Goal: Transaction & Acquisition: Purchase product/service

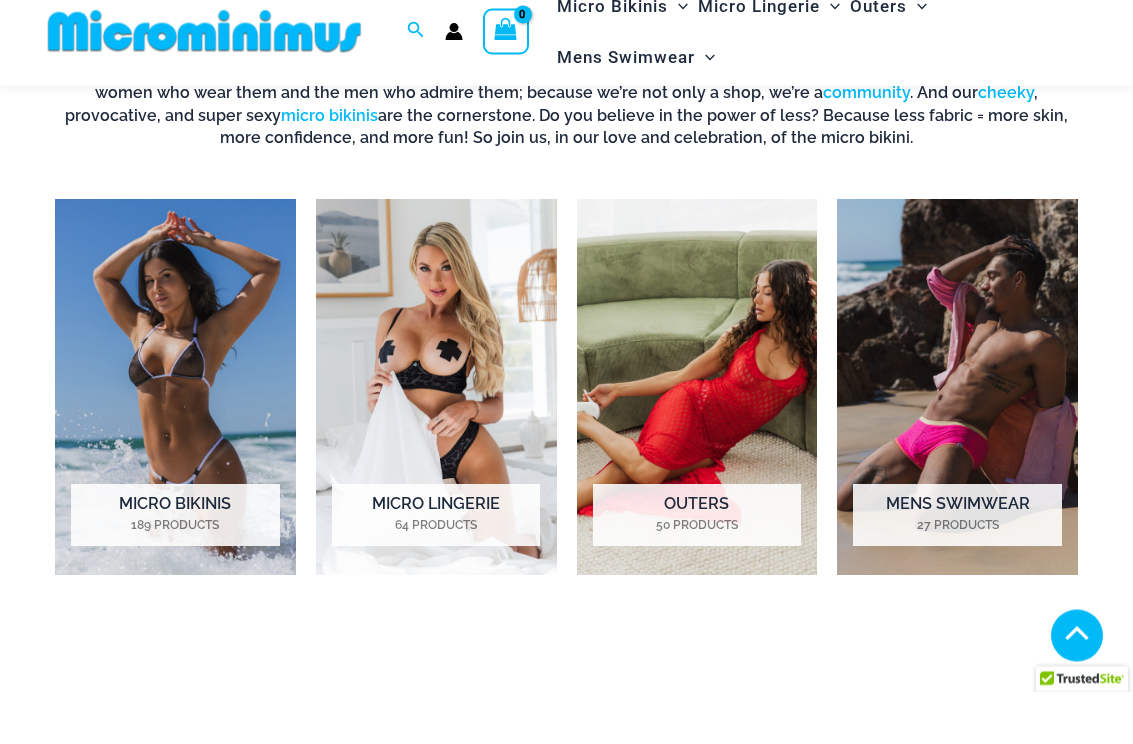
scroll to position [1194, 0]
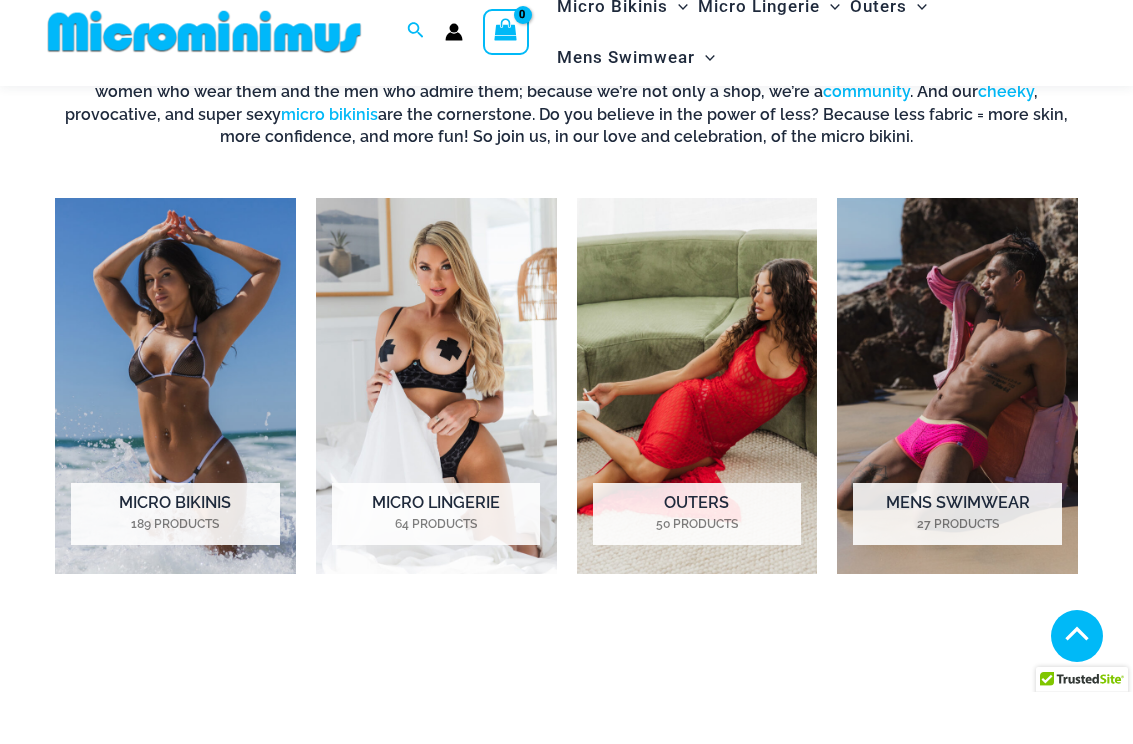
click at [234, 282] on img "Visit product category Micro Bikinis" at bounding box center [175, 438] width 241 height 376
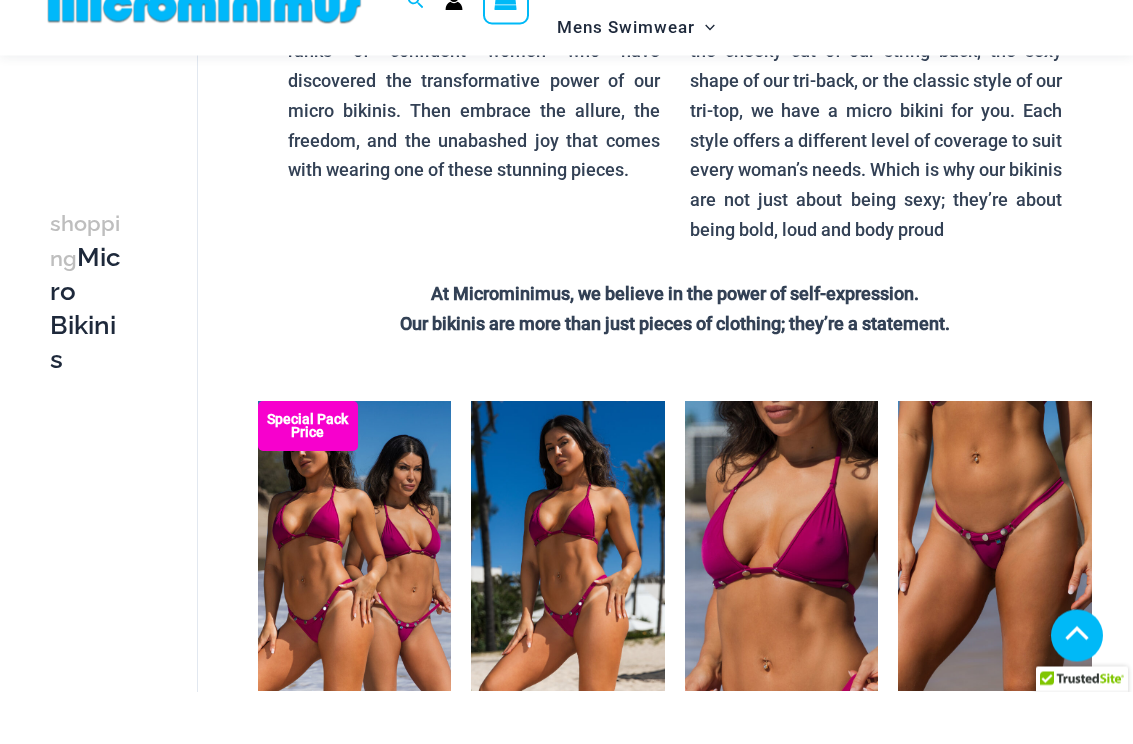
scroll to position [470, 0]
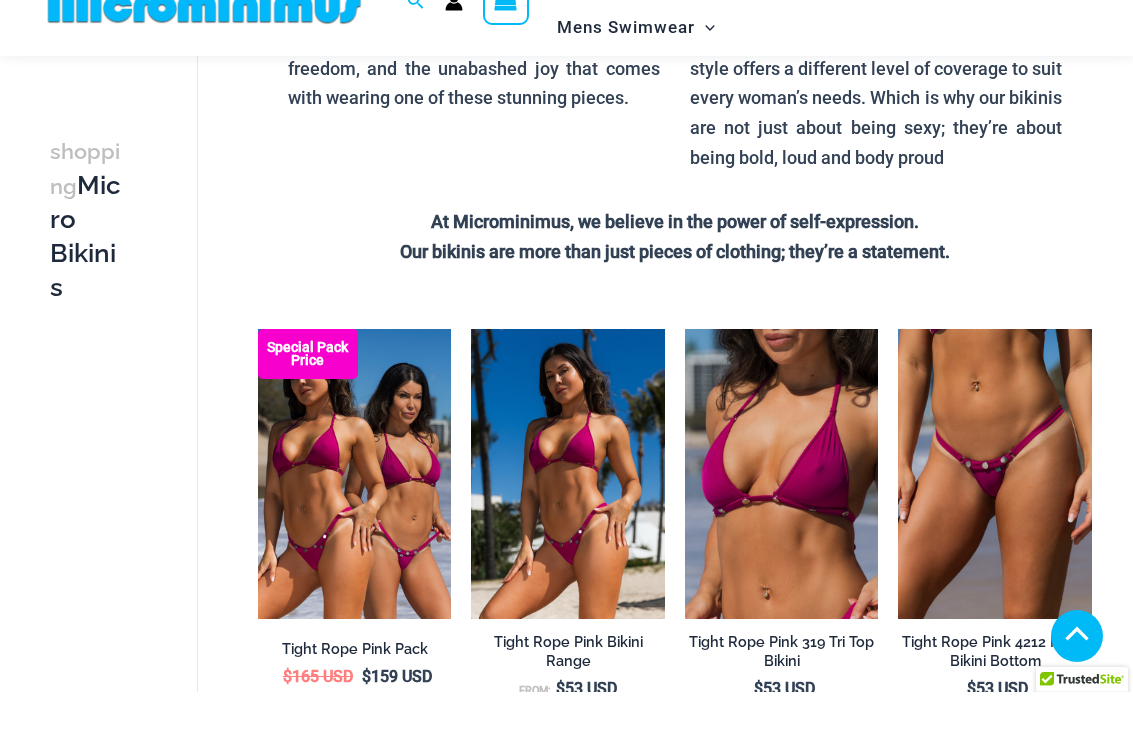
click at [685, 381] on img at bounding box center [685, 381] width 0 height 0
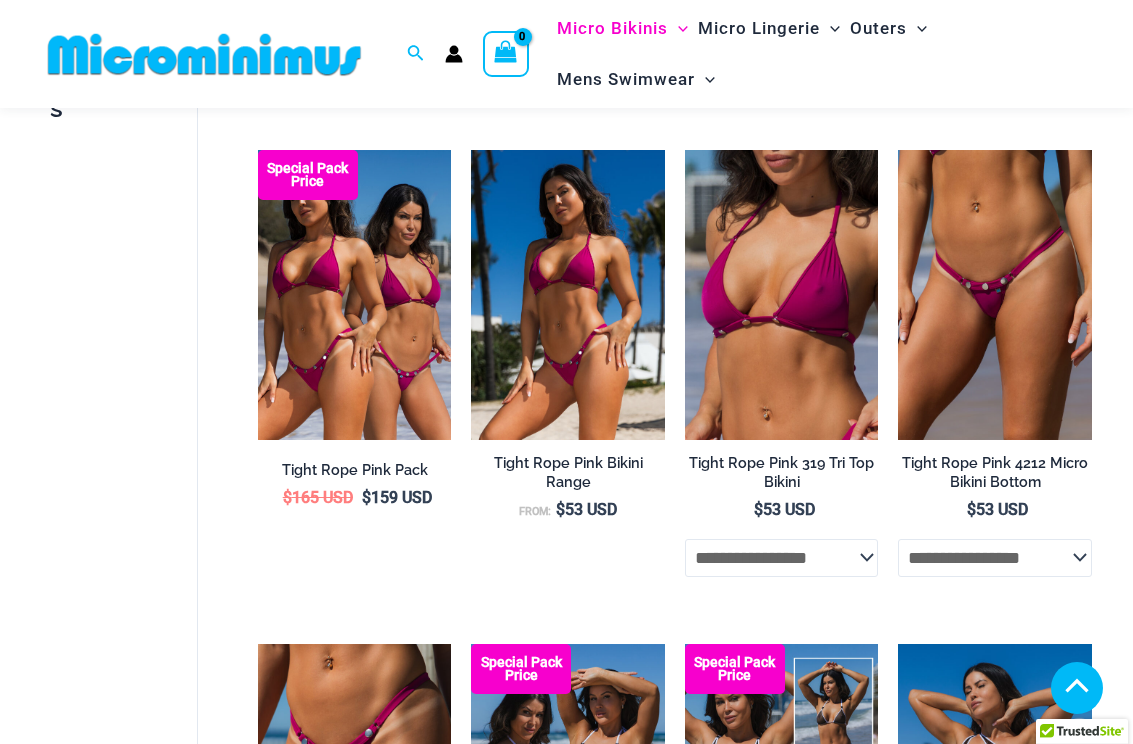
scroll to position [700, 0]
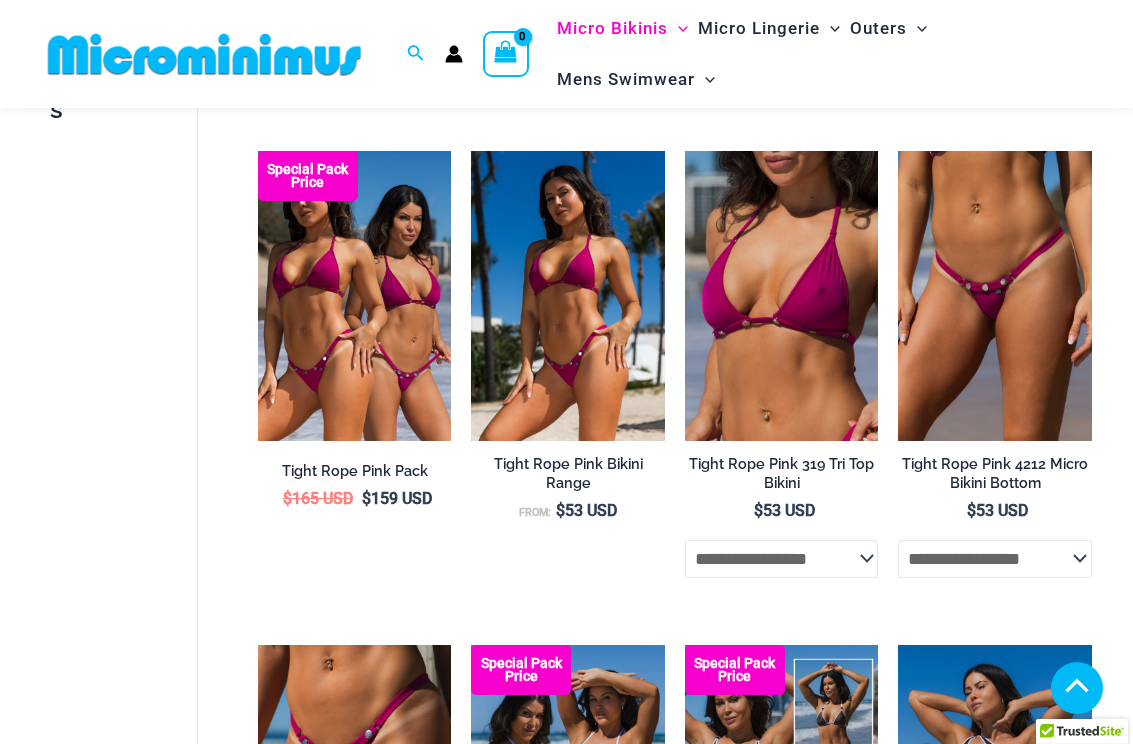
click at [898, 151] on img at bounding box center [898, 151] width 0 height 0
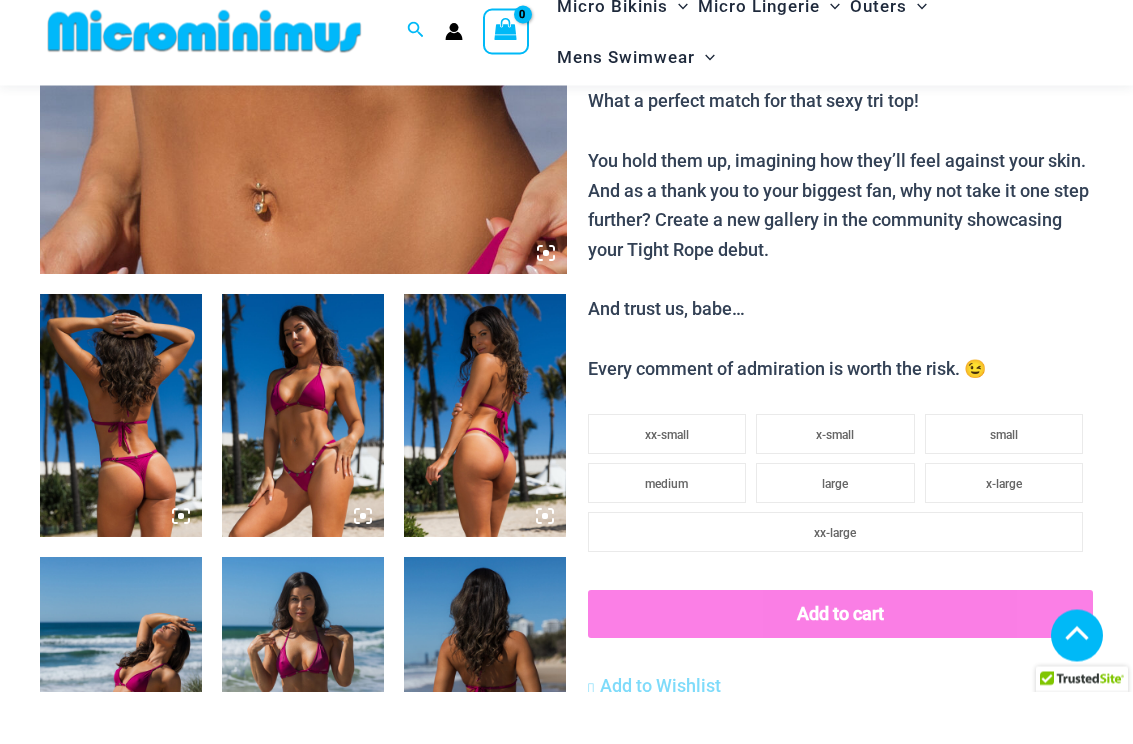
scroll to position [631, 0]
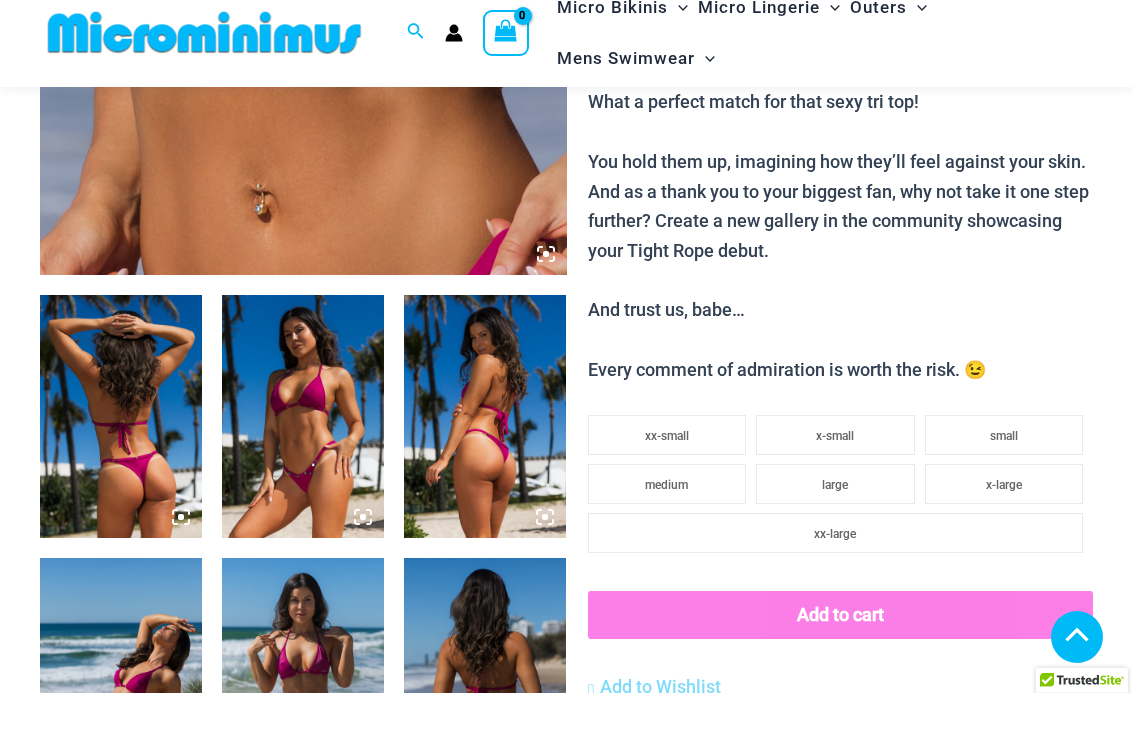
click at [339, 347] on img at bounding box center [303, 467] width 162 height 243
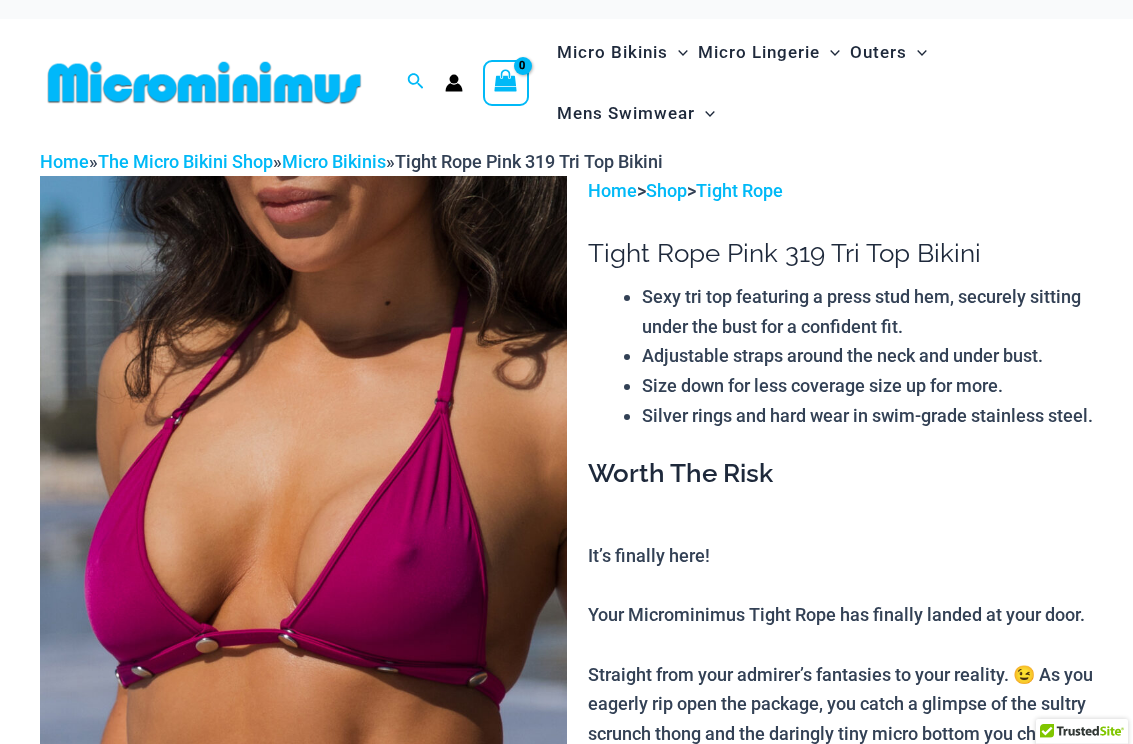
scroll to position [0, 0]
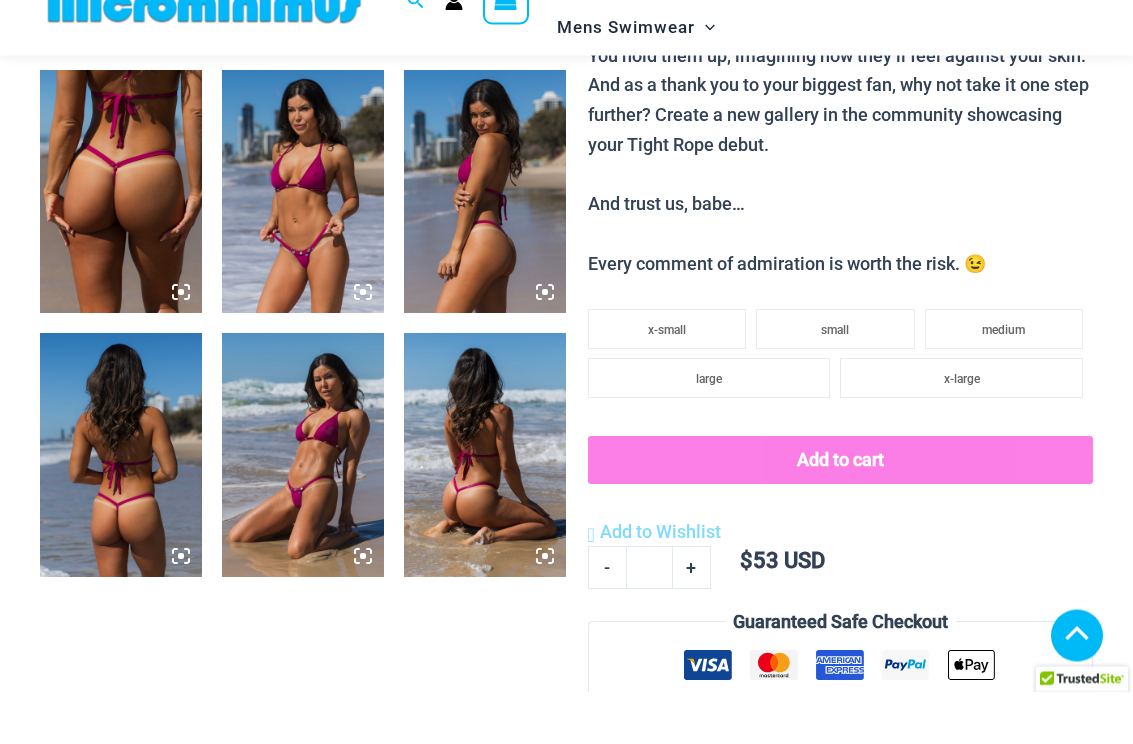
scroll to position [855, 0]
click at [358, 415] on img at bounding box center [303, 506] width 162 height 243
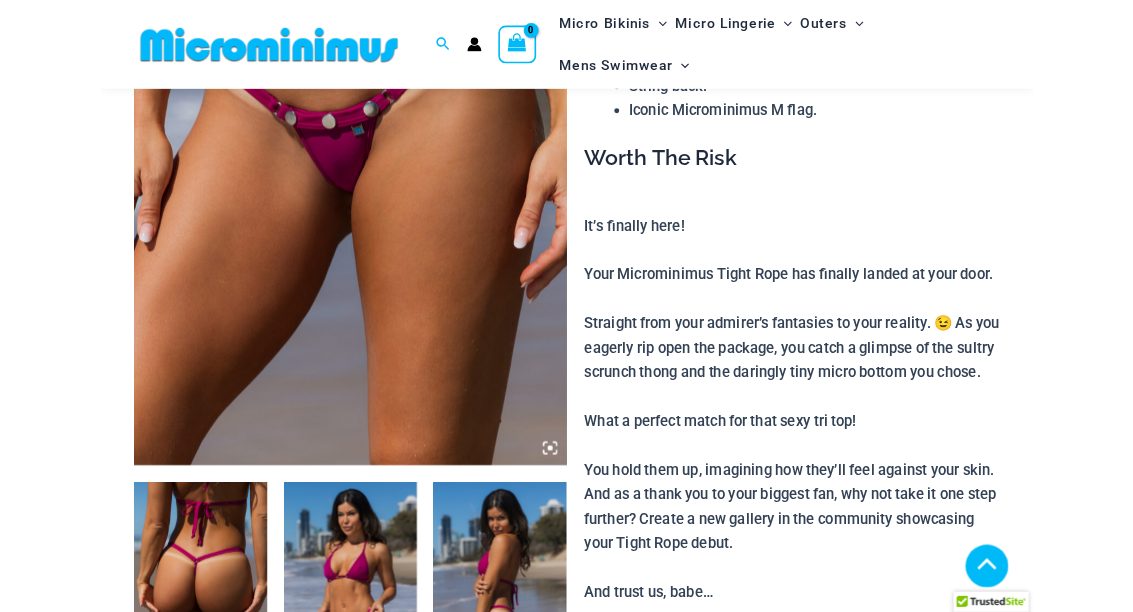
scroll to position [384, 0]
